Goal: Use online tool/utility: Utilize a website feature to perform a specific function

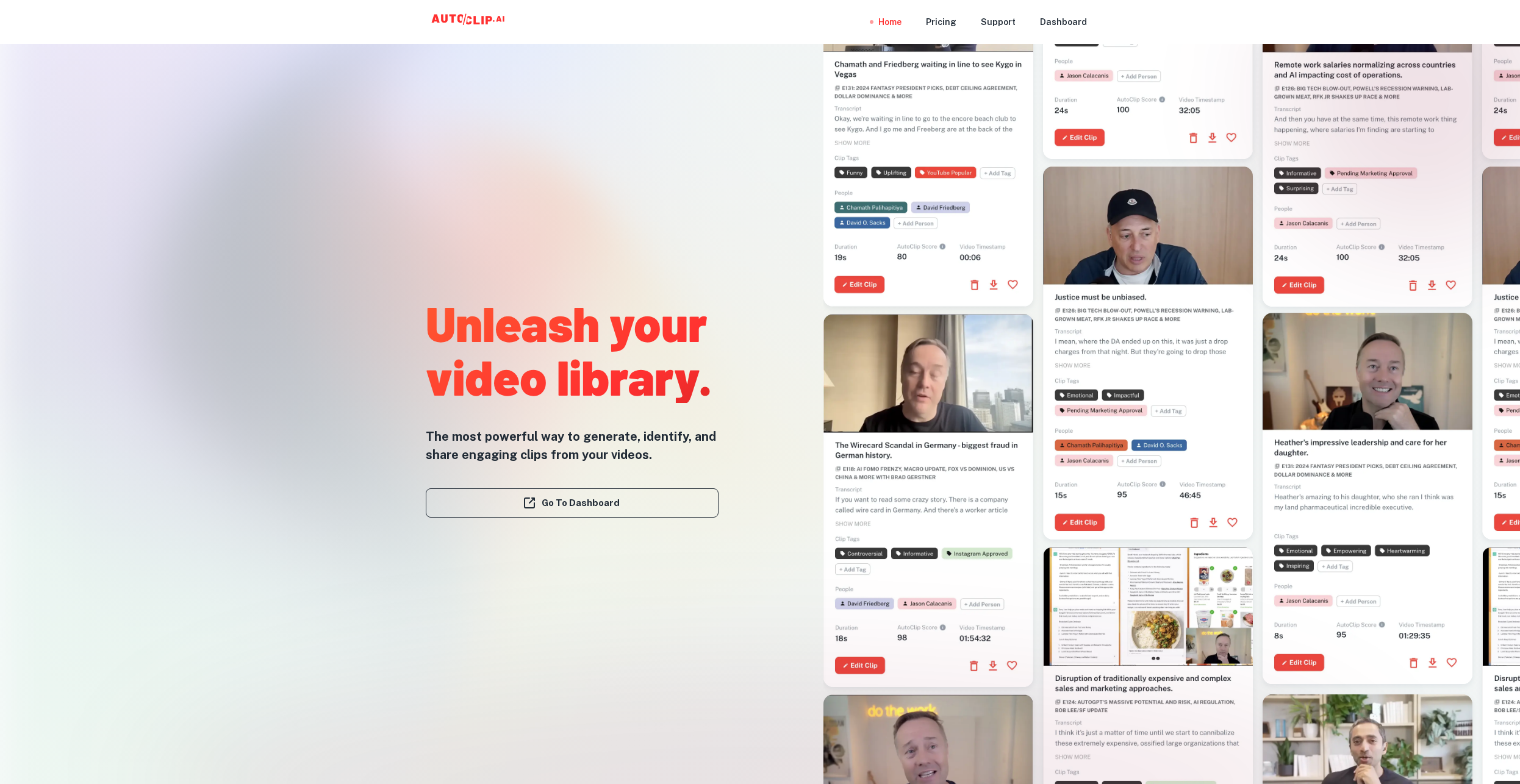
click at [590, 518] on div "Go To Dashboard" at bounding box center [571, 503] width 293 height 78
click at [588, 503] on link "Go To Dashboard" at bounding box center [571, 503] width 293 height 29
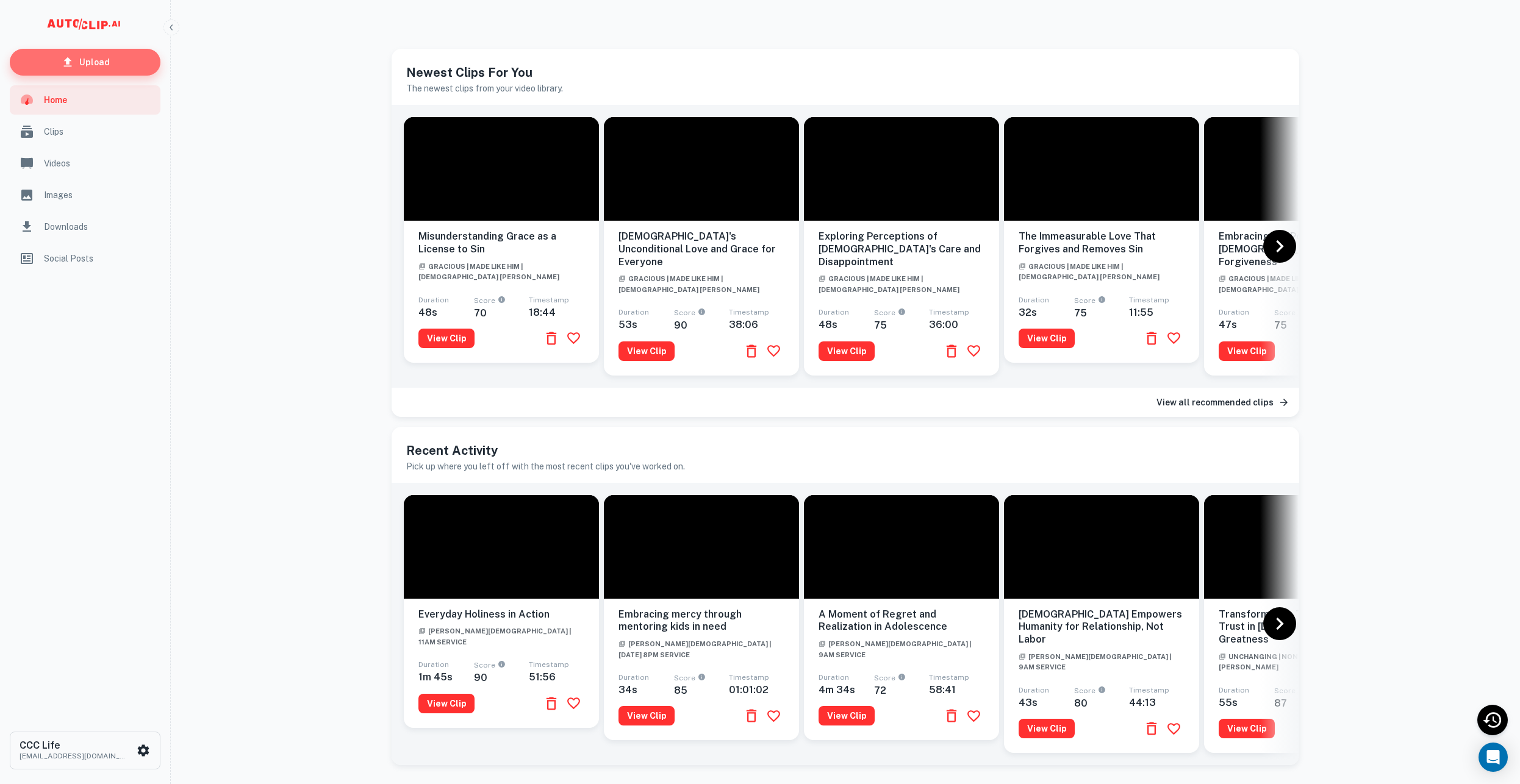
click at [102, 64] on p "Upload" at bounding box center [94, 61] width 31 height 13
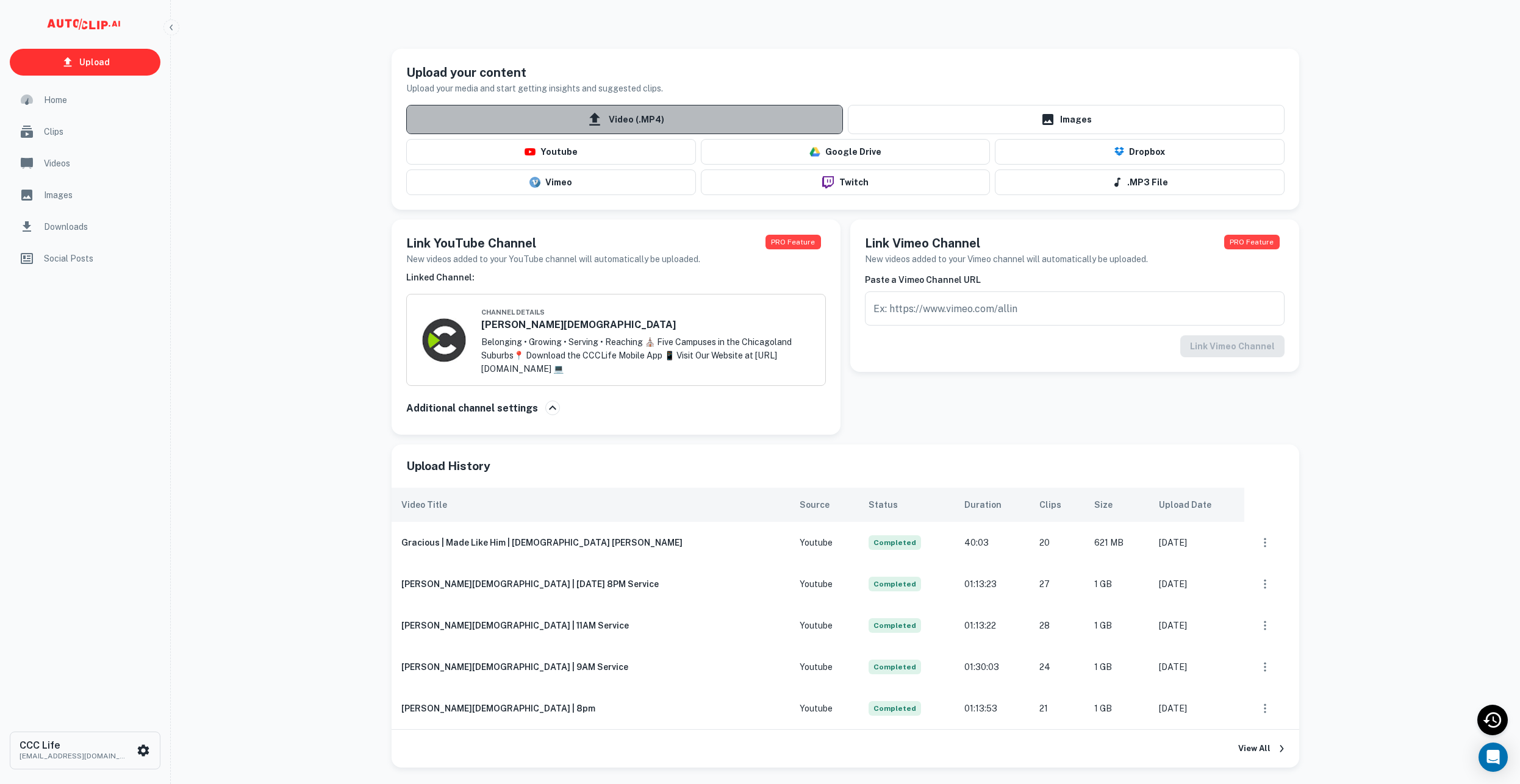
click at [680, 121] on span "Video (.MP4)" at bounding box center [624, 120] width 437 height 29
click at [0, 0] on input "Video (.MP4)" at bounding box center [0, 0] width 0 height 0
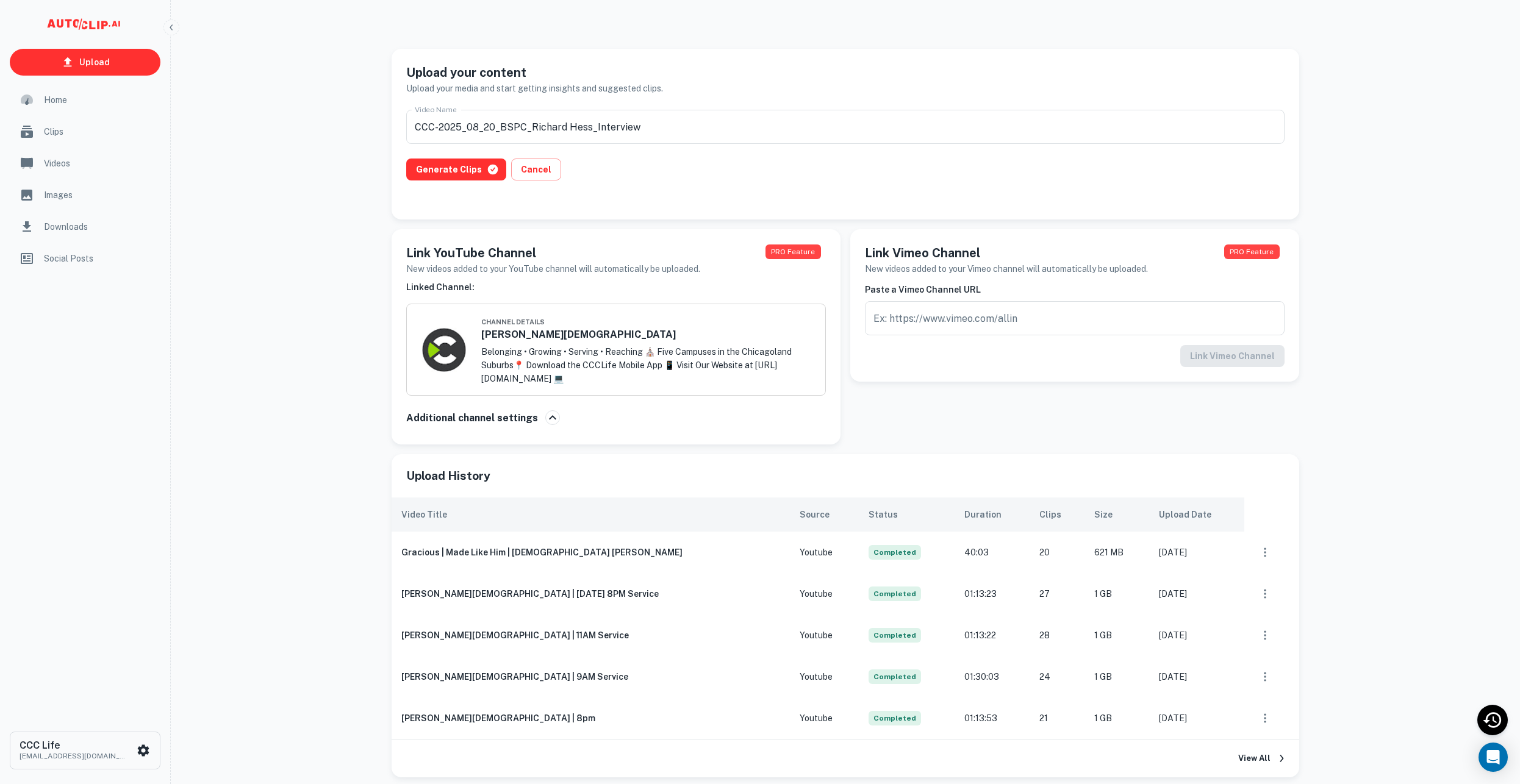
click at [462, 180] on div "Generate Clips Cancel" at bounding box center [846, 177] width 879 height 37
click at [454, 171] on button "Generate Clips" at bounding box center [456, 169] width 100 height 22
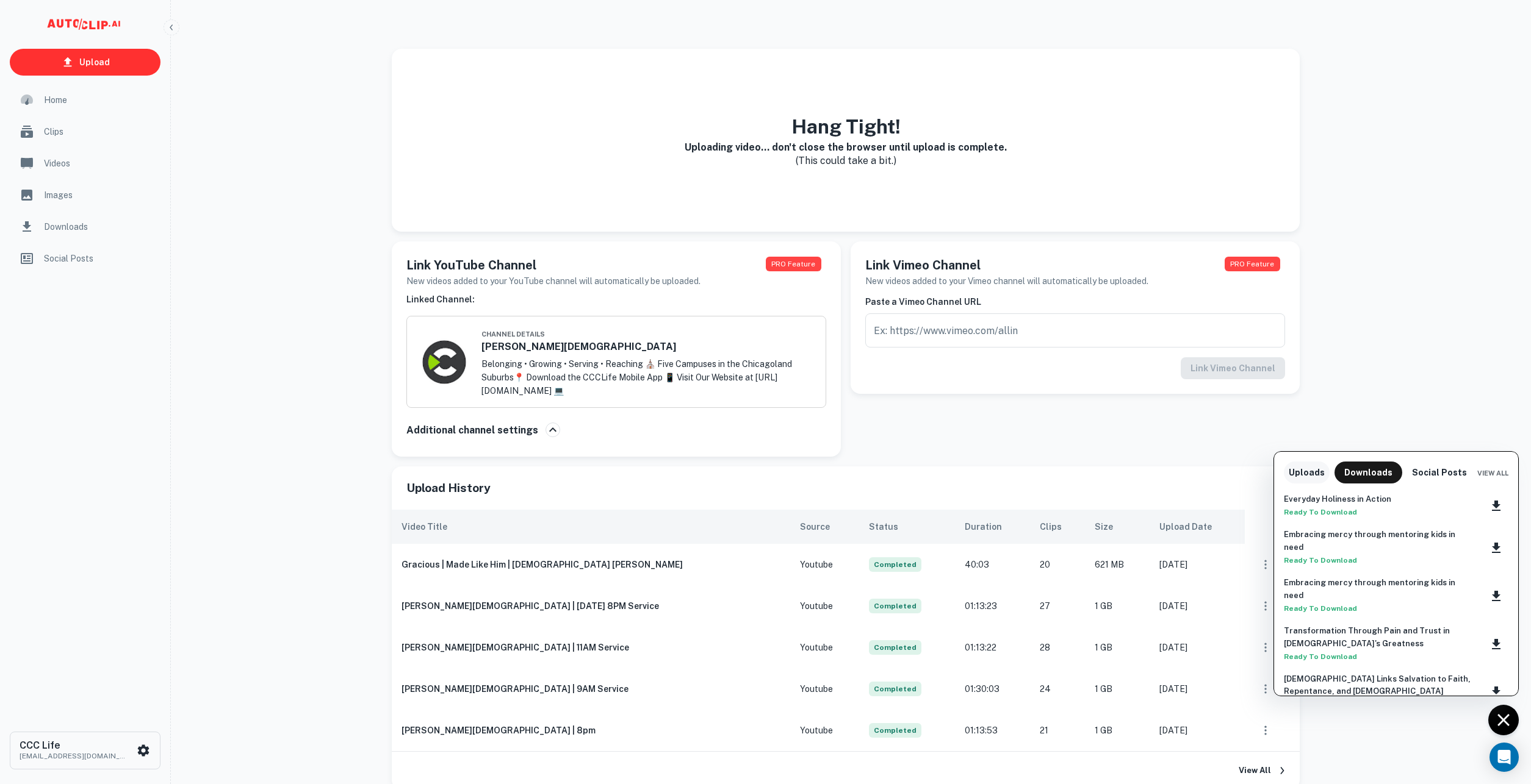
click at [1298, 485] on div "Everyday Holiness in Action Ready to Download Embracing mercy through mentoring…" at bounding box center [1396, 590] width 244 height 212
click at [1296, 475] on button "Uploads" at bounding box center [1307, 472] width 46 height 22
